Goal: Information Seeking & Learning: Check status

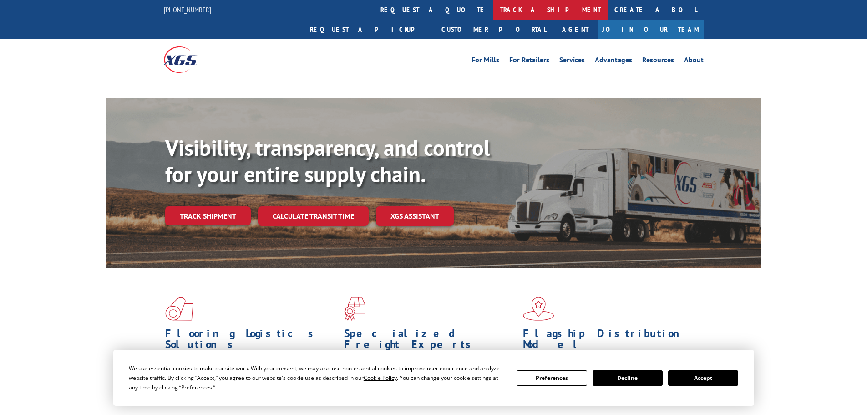
click at [494, 10] on link "track a shipment" at bounding box center [551, 10] width 114 height 20
click at [494, 11] on link "track a shipment" at bounding box center [551, 10] width 114 height 20
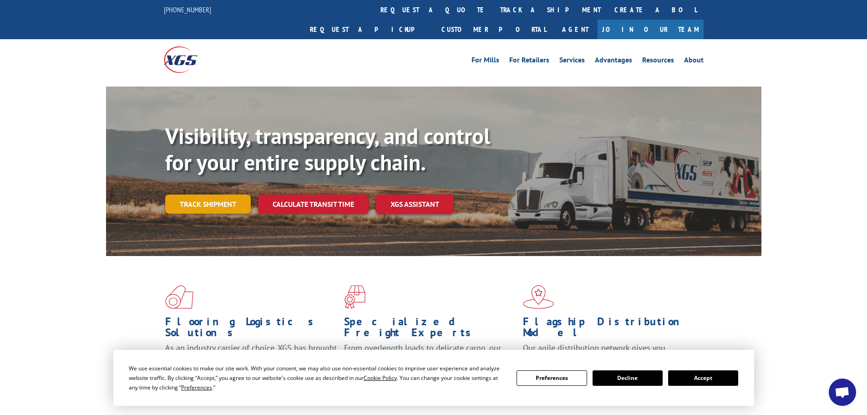
click at [220, 194] on link "Track shipment" at bounding box center [208, 203] width 86 height 19
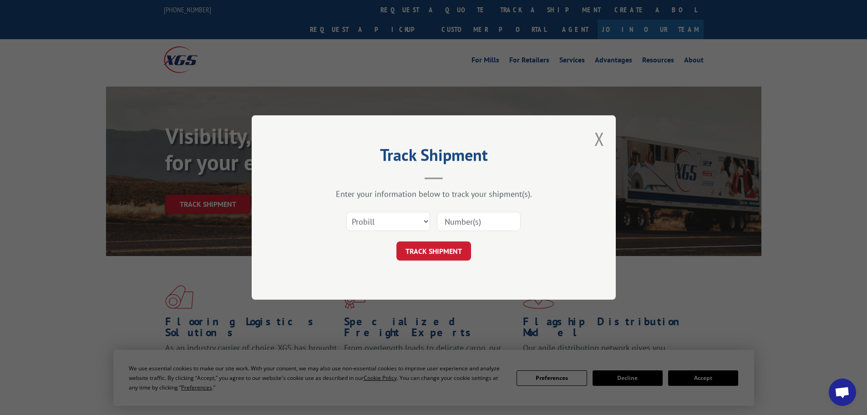
click at [458, 214] on input at bounding box center [479, 221] width 84 height 19
paste input "17481928"
type input "17481928"
click at [443, 259] on button "TRACK SHIPMENT" at bounding box center [434, 250] width 75 height 19
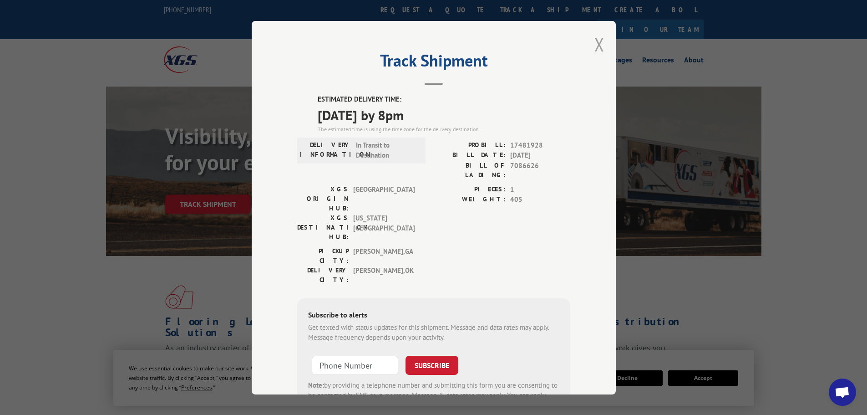
click at [595, 46] on button "Close modal" at bounding box center [600, 44] width 10 height 24
